Goal: Task Accomplishment & Management: Use online tool/utility

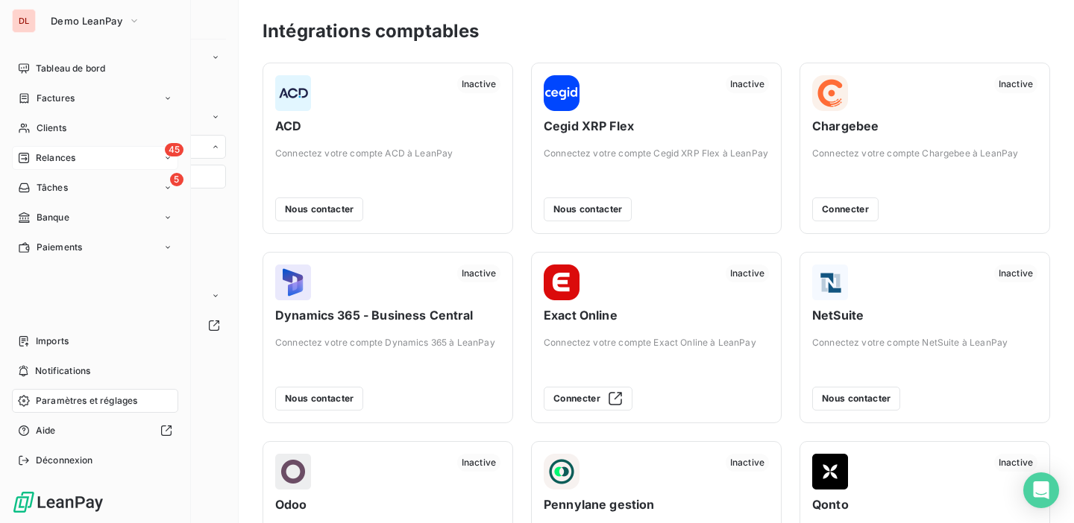
click at [45, 157] on span "Relances" at bounding box center [56, 157] width 40 height 13
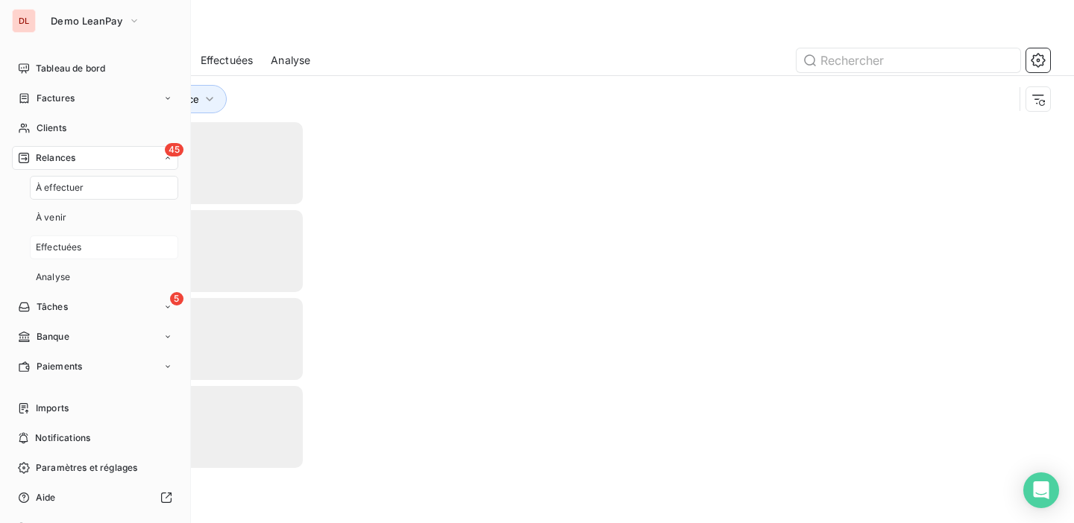
click at [85, 243] on div "Effectuées" at bounding box center [104, 248] width 148 height 24
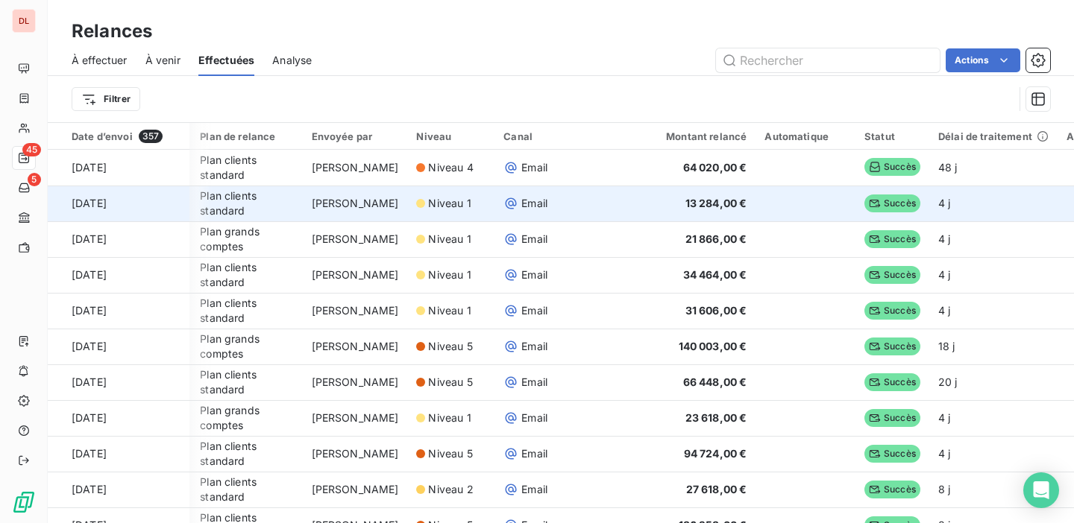
scroll to position [0, 227]
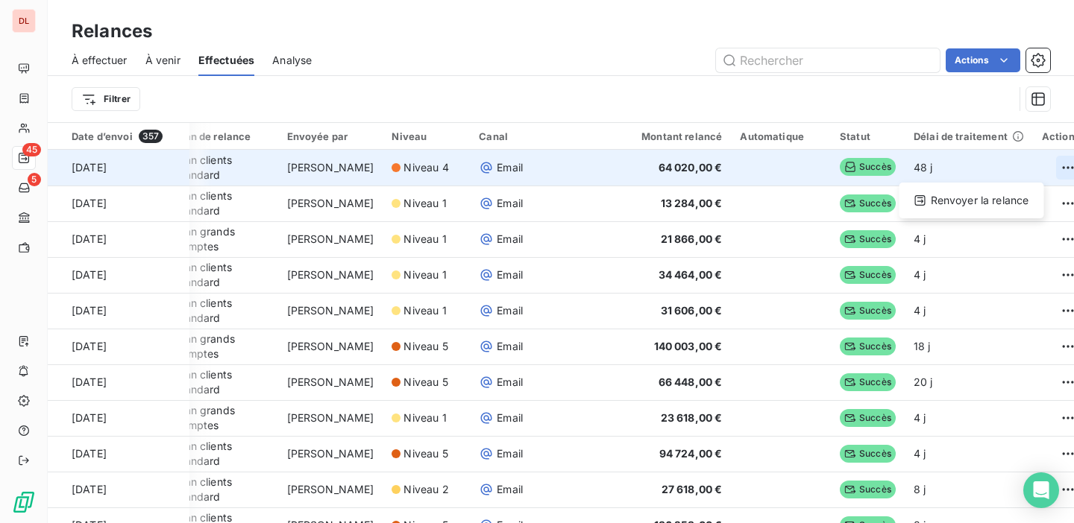
click at [1039, 167] on html "DL 45 5 Relances À effectuer À venir Effectuées Analyse Actions Filtrer Date d’…" at bounding box center [537, 261] width 1074 height 523
click at [1015, 196] on div "Renvoyer la relance" at bounding box center [971, 201] width 133 height 24
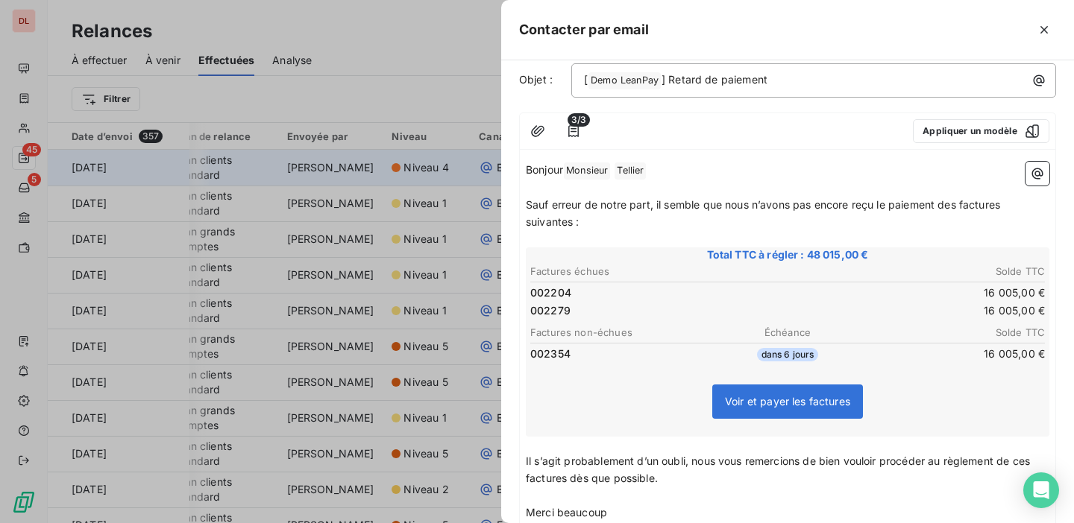
scroll to position [171, 0]
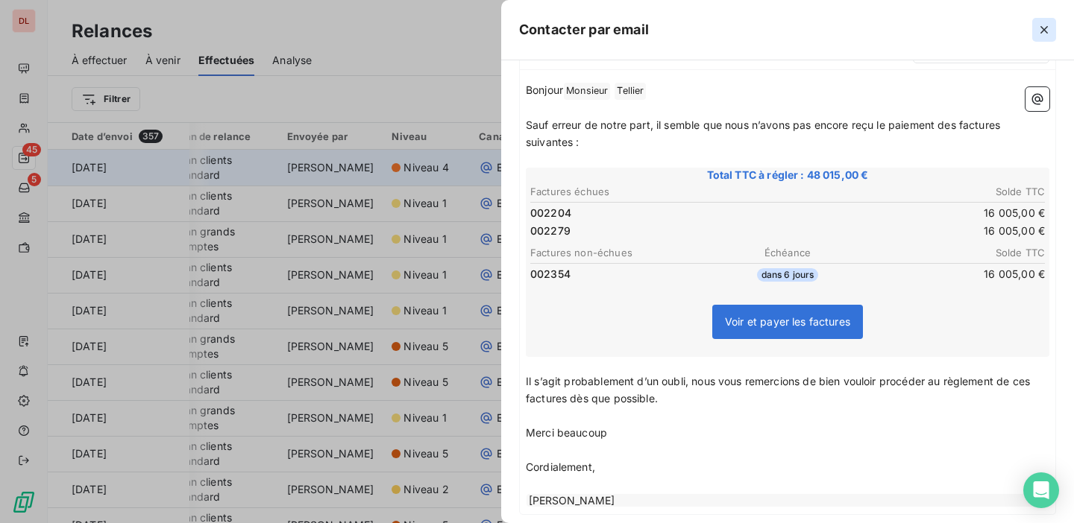
click at [1051, 25] on button "button" at bounding box center [1044, 30] width 24 height 24
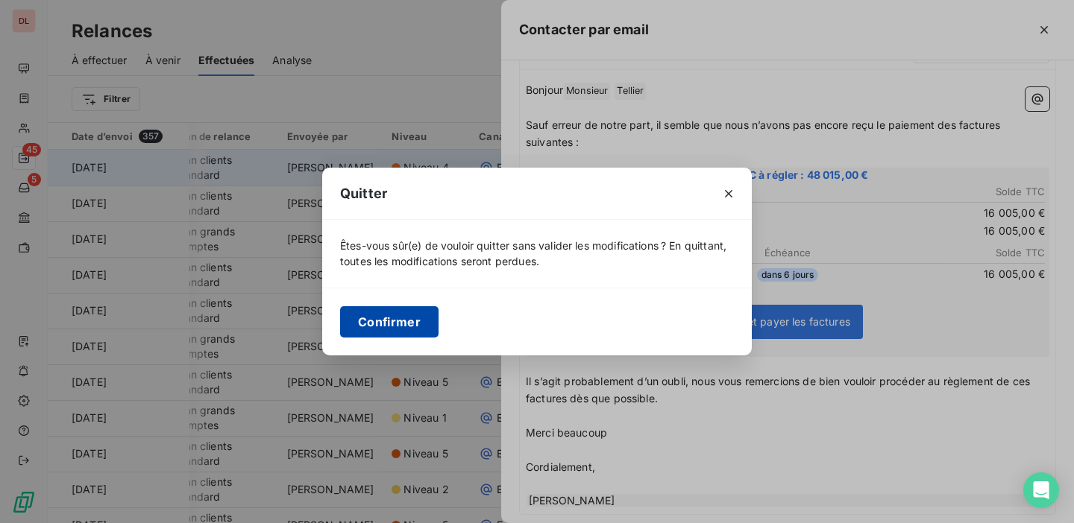
click at [412, 323] on button "Confirmer" at bounding box center [389, 321] width 98 height 31
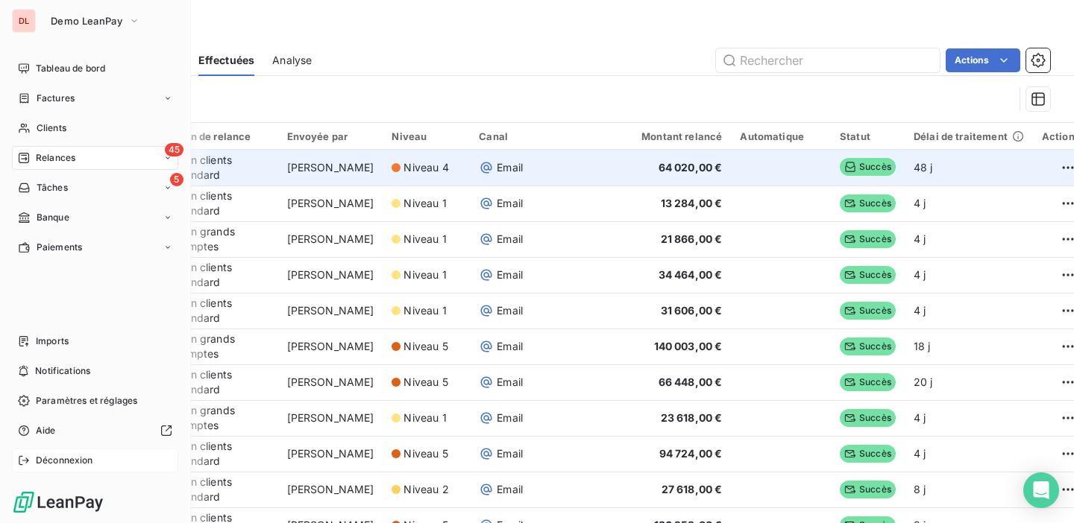
click at [72, 463] on span "Déconnexion" at bounding box center [64, 460] width 57 height 13
